Goal: Task Accomplishment & Management: Use online tool/utility

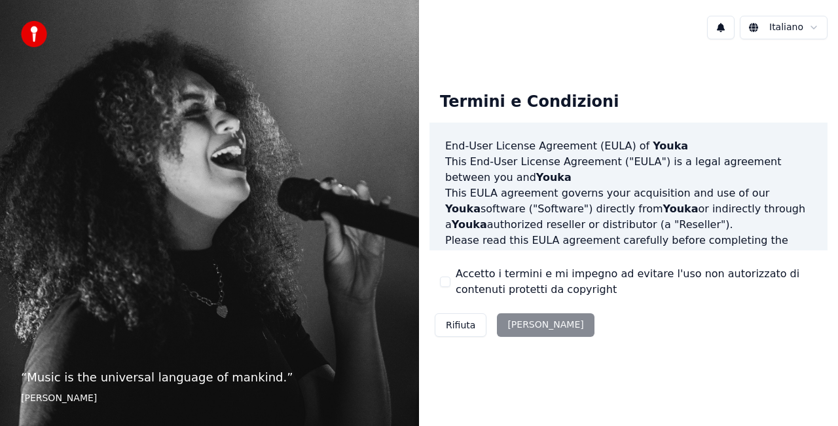
click at [447, 279] on button "Accetto i termini e mi impegno ad evitare l'uso non autorizzato di contenuti pr…" at bounding box center [445, 281] width 10 height 10
click at [542, 335] on button "Accetta" at bounding box center [545, 325] width 97 height 24
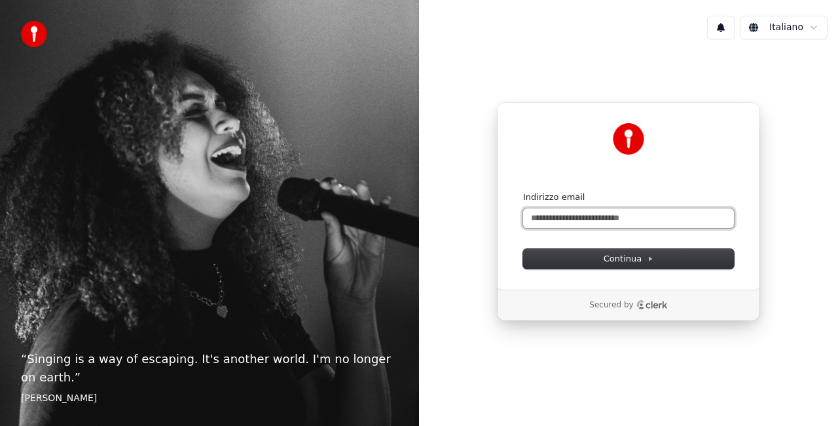
click at [547, 216] on input "Indirizzo email" at bounding box center [628, 218] width 211 height 20
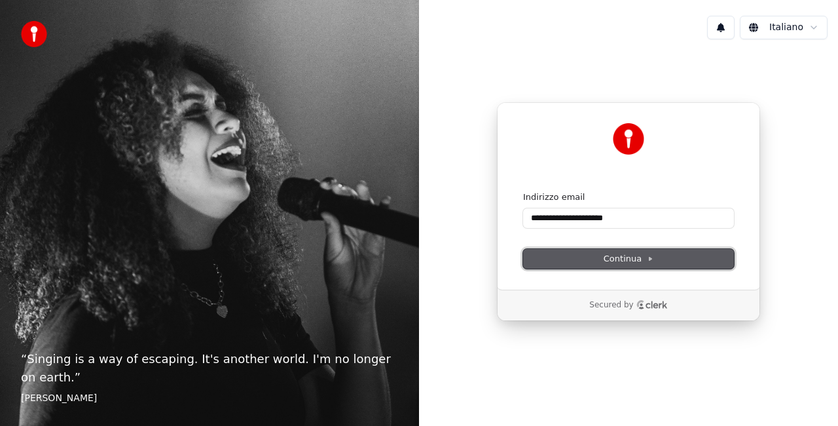
click at [614, 261] on span "Continua" at bounding box center [629, 259] width 50 height 12
type input "**********"
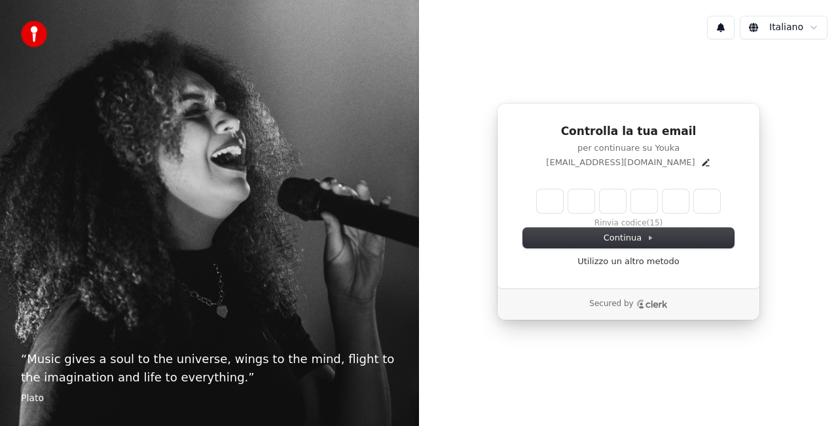
click at [544, 205] on input "Enter verification code" at bounding box center [628, 201] width 183 height 24
type input "******"
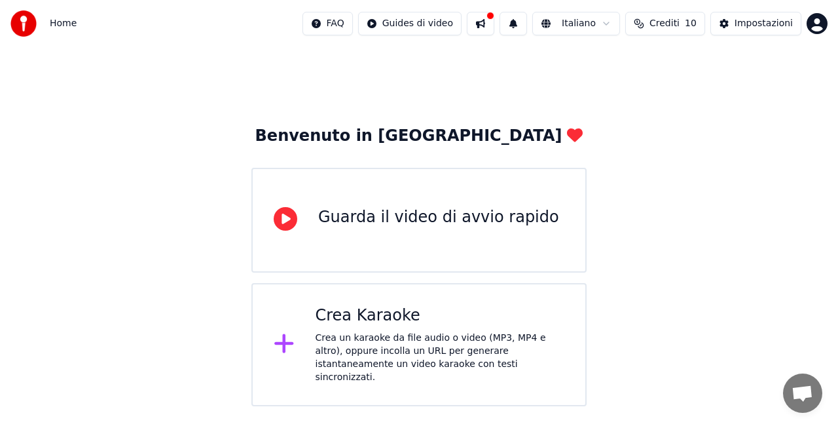
click at [494, 18] on button at bounding box center [480, 24] width 27 height 24
click at [480, 333] on div "Crea un karaoke da file audio o video (MP3, MP4 e altro), oppure incolla un URL…" at bounding box center [440, 357] width 249 height 52
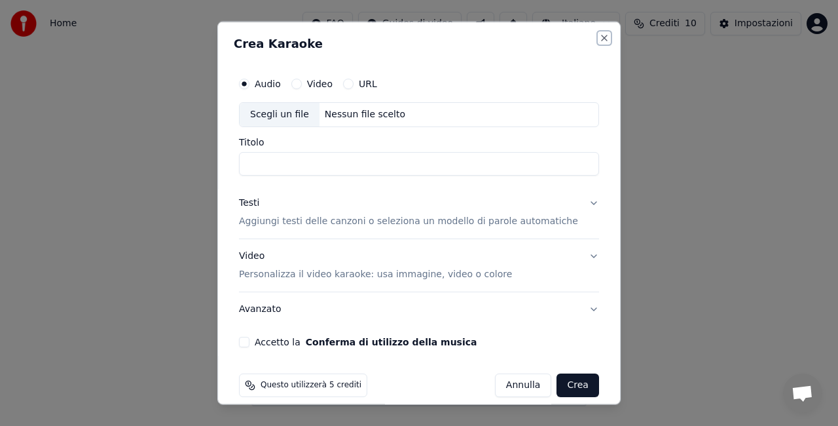
click at [599, 41] on button "Close" at bounding box center [604, 38] width 10 height 10
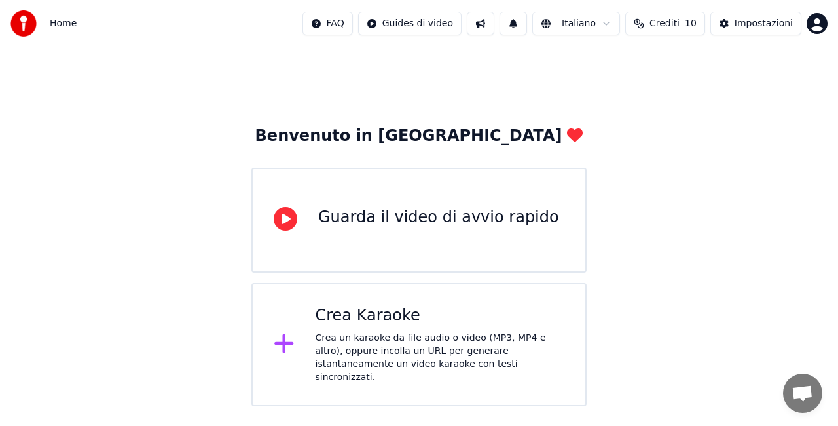
click at [817, 26] on html "Home FAQ Guides di video Italiano Crediti 10 Impostazioni Benvenuto in Youka Gu…" at bounding box center [419, 203] width 838 height 406
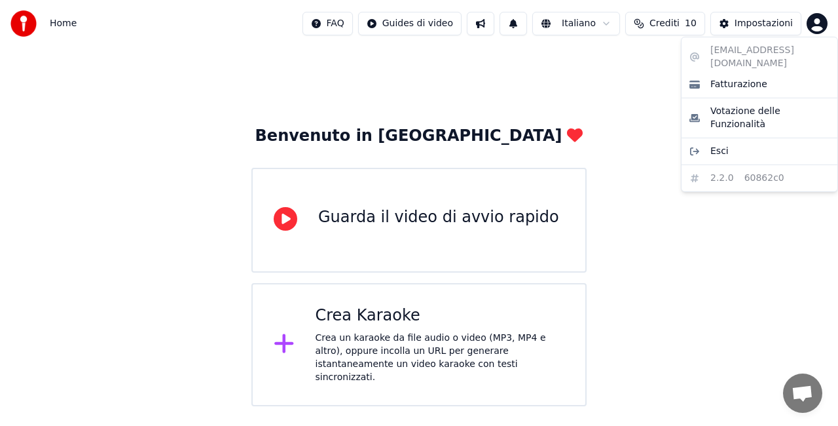
click at [817, 26] on html "Home FAQ Guides di video Italiano Crediti 10 Impostazioni Benvenuto in Youka Gu…" at bounding box center [419, 203] width 838 height 406
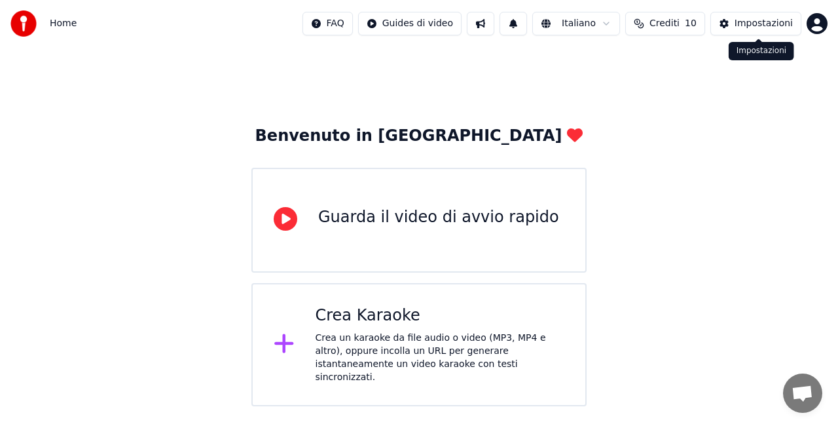
click at [761, 22] on div "Impostazioni" at bounding box center [764, 23] width 58 height 13
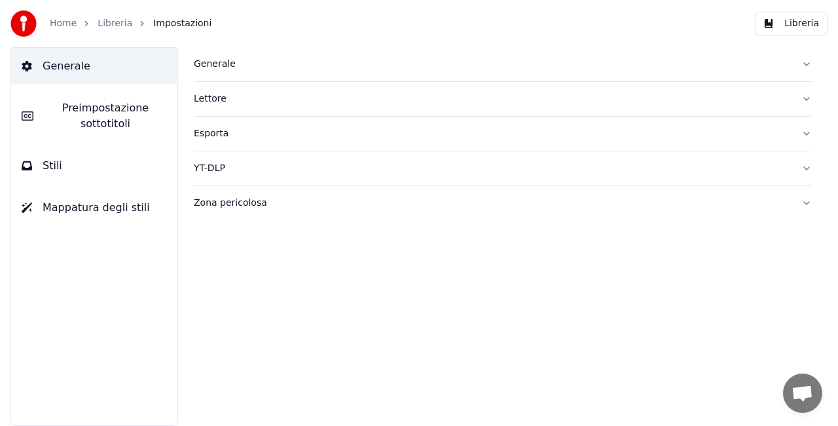
click at [771, 29] on button "Libreria" at bounding box center [791, 24] width 73 height 24
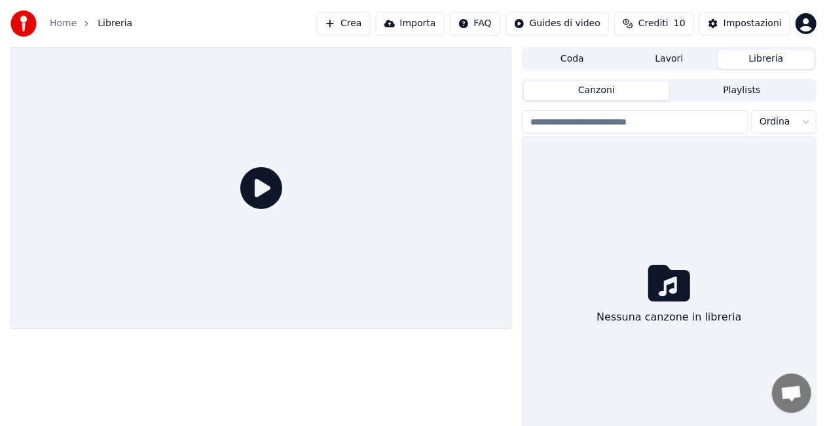
click at [657, 63] on button "Lavori" at bounding box center [669, 59] width 97 height 19
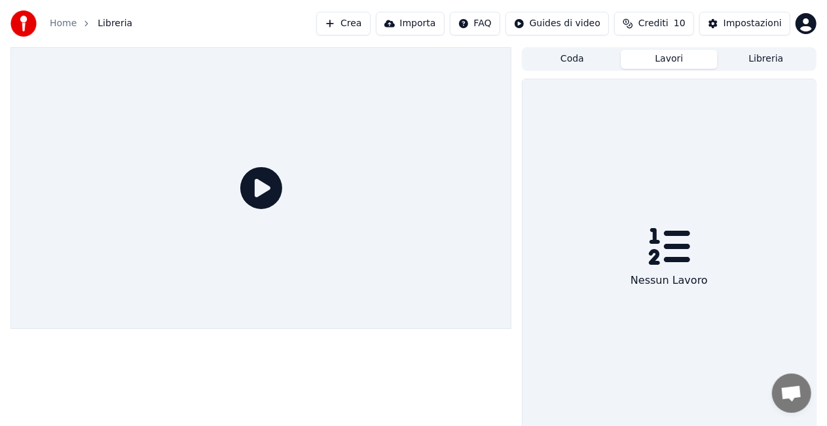
click at [656, 21] on span "Crediti" at bounding box center [653, 23] width 30 height 13
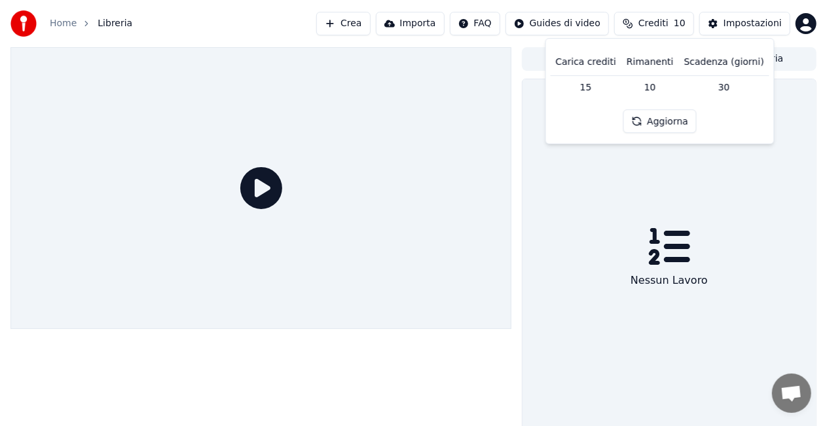
click at [656, 21] on span "Crediti" at bounding box center [653, 23] width 30 height 13
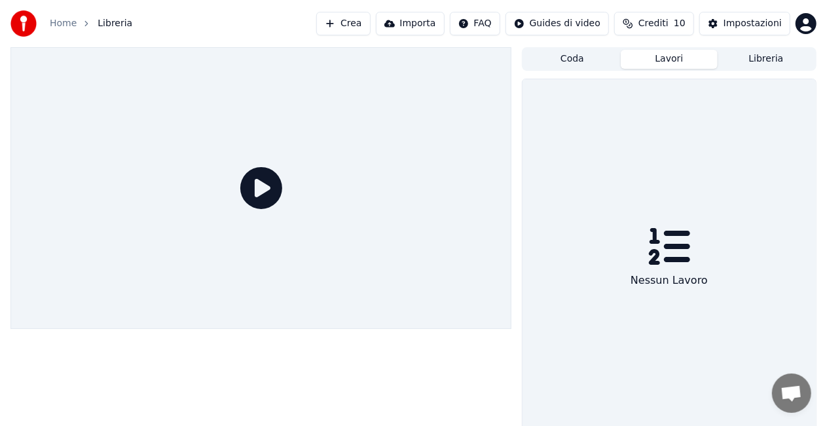
click at [130, 27] on div "Home Libreria Crea Importa FAQ Guides di video Crediti 10 Impostazioni" at bounding box center [413, 23] width 827 height 47
click at [740, 69] on div "Coda Lavori Libreria" at bounding box center [669, 59] width 295 height 24
click at [758, 52] on button "Libreria" at bounding box center [766, 59] width 97 height 19
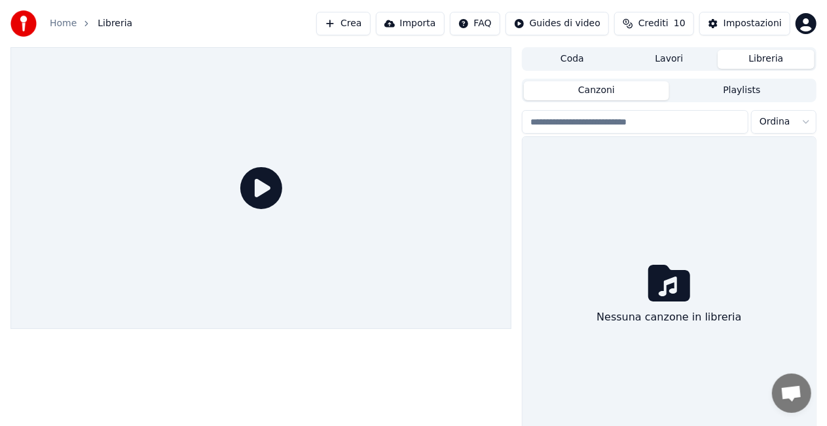
click at [744, 90] on button "Playlists" at bounding box center [741, 90] width 145 height 19
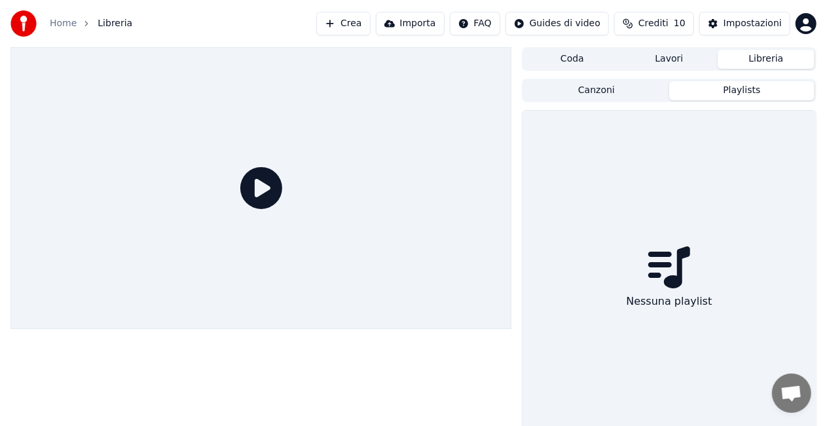
click at [744, 90] on button "Playlists" at bounding box center [741, 90] width 145 height 19
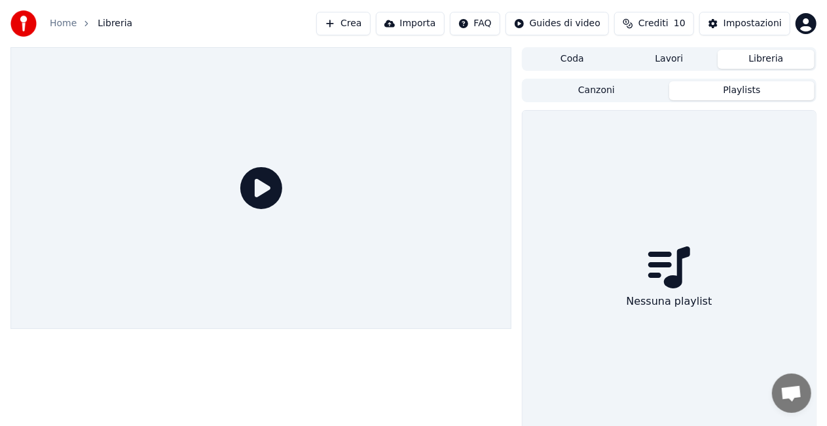
click at [744, 90] on button "Playlists" at bounding box center [741, 90] width 145 height 19
click at [809, 29] on html "Home Libreria Crea Importa FAQ Guides di video Crediti 10 Impostazioni Coda Lav…" at bounding box center [413, 213] width 827 height 426
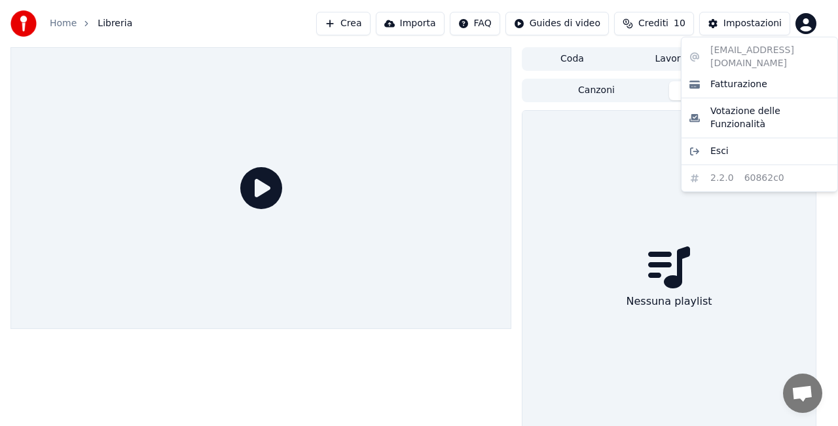
click at [809, 29] on html "Home Libreria Crea Importa FAQ Guides di video Crediti 10 Impostazioni Coda Lav…" at bounding box center [419, 213] width 838 height 426
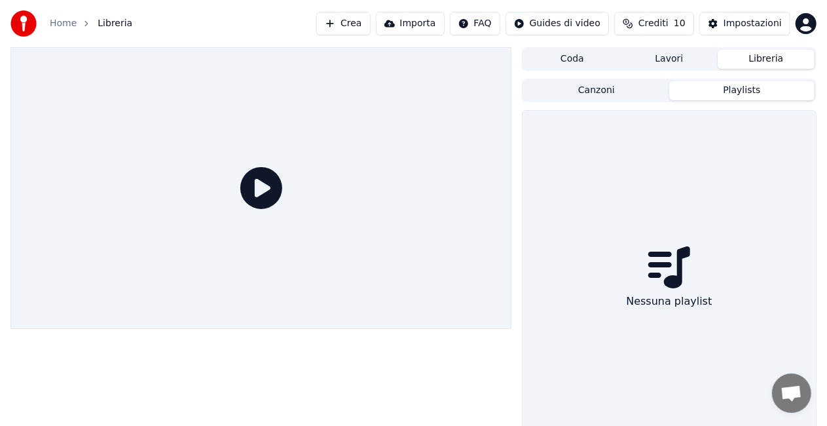
click at [646, 29] on button "Crediti 10" at bounding box center [654, 24] width 80 height 24
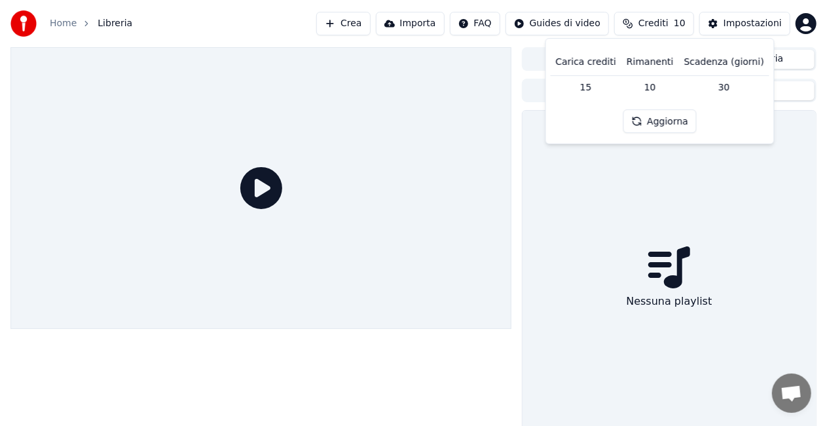
click at [646, 29] on button "Crediti 10" at bounding box center [654, 24] width 80 height 24
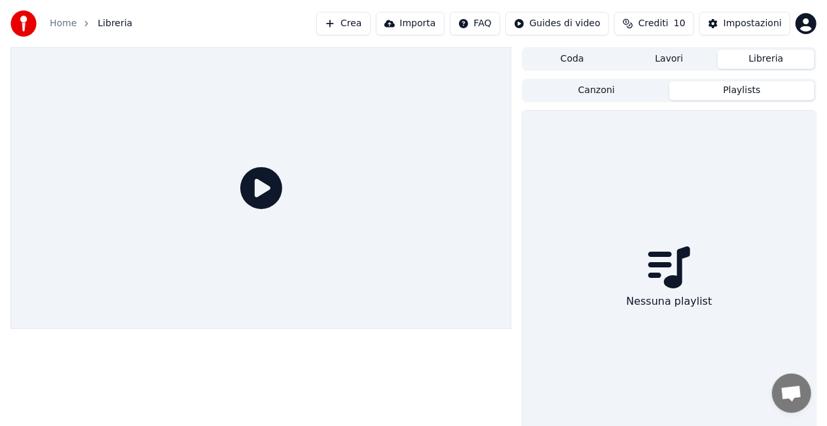
click at [587, 24] on html "Home Libreria Crea Importa FAQ Guides di video Crediti 10 Impostazioni Coda Lav…" at bounding box center [413, 213] width 827 height 426
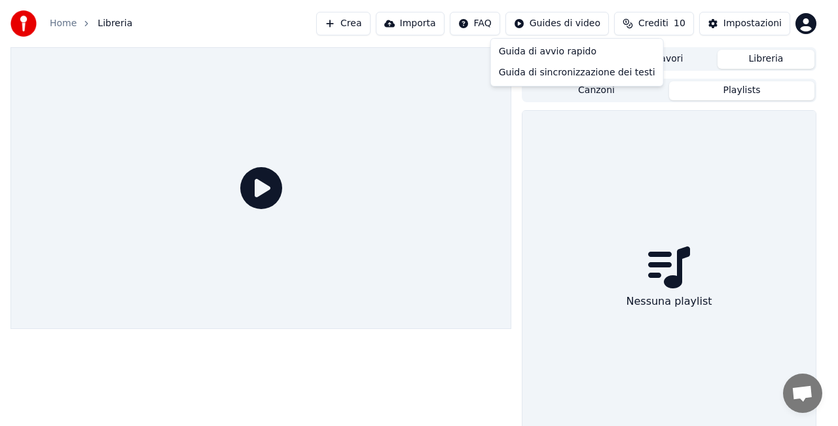
click at [587, 24] on html "Home Libreria Crea Importa FAQ Guides di video Crediti 10 Impostazioni Coda Lav…" at bounding box center [419, 213] width 838 height 426
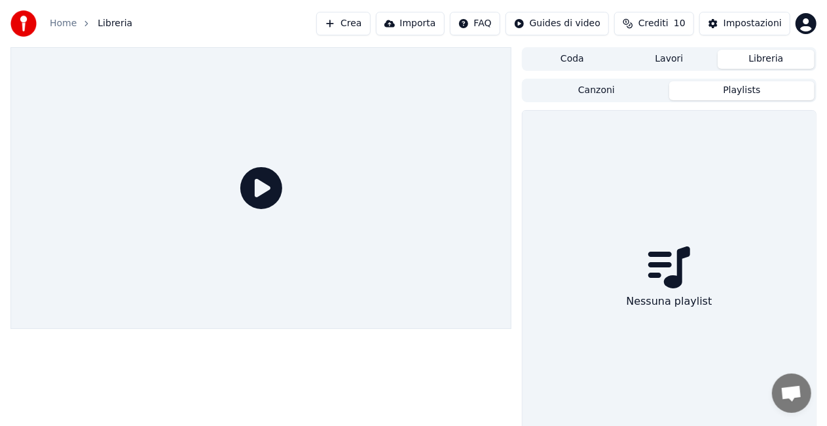
click at [499, 18] on html "Home Libreria Crea Importa FAQ Guides di video Crediti 10 Impostazioni Coda Lav…" at bounding box center [413, 213] width 827 height 426
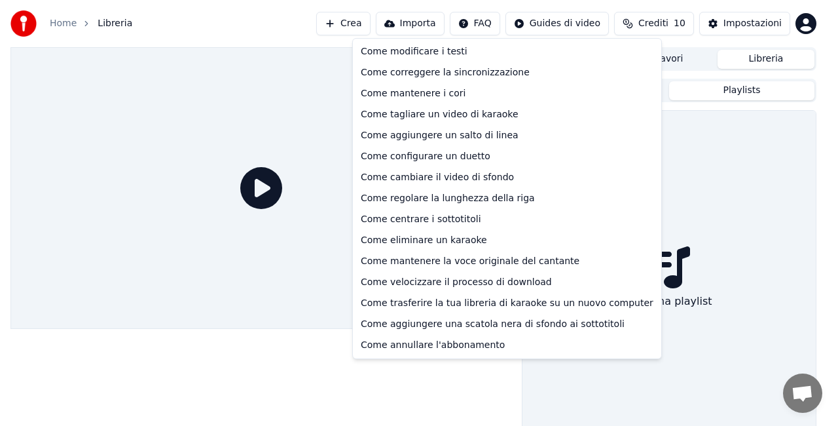
click at [499, 18] on html "Home Libreria Crea Importa FAQ Guides di video Crediti 10 Impostazioni Coda Lav…" at bounding box center [419, 213] width 838 height 426
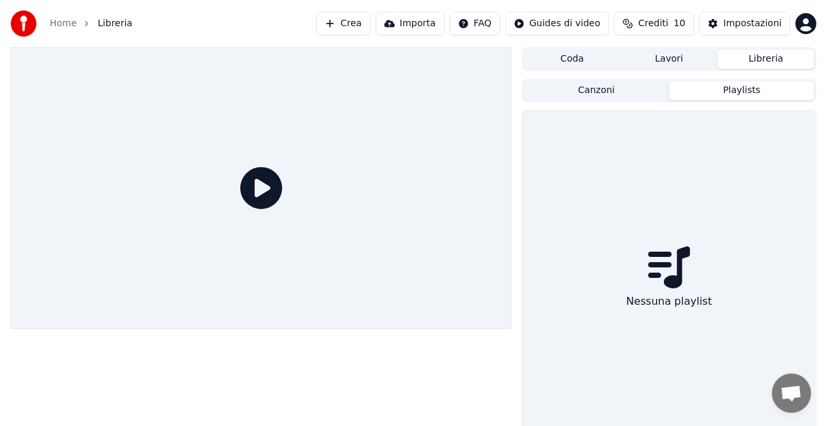
click at [440, 18] on button "Importa" at bounding box center [410, 24] width 69 height 24
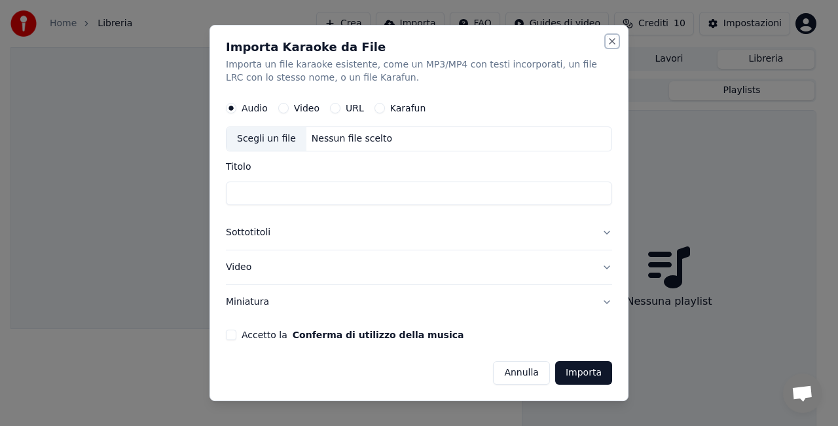
click at [615, 39] on button "Close" at bounding box center [612, 41] width 10 height 10
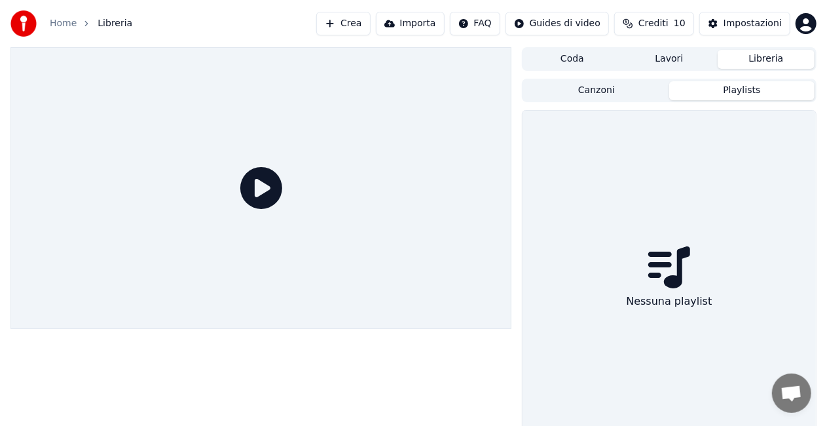
click at [92, 25] on ol "Home Libreria" at bounding box center [91, 23] width 82 height 13
click at [68, 23] on link "Home" at bounding box center [63, 23] width 27 height 13
